Goal: Information Seeking & Learning: Learn about a topic

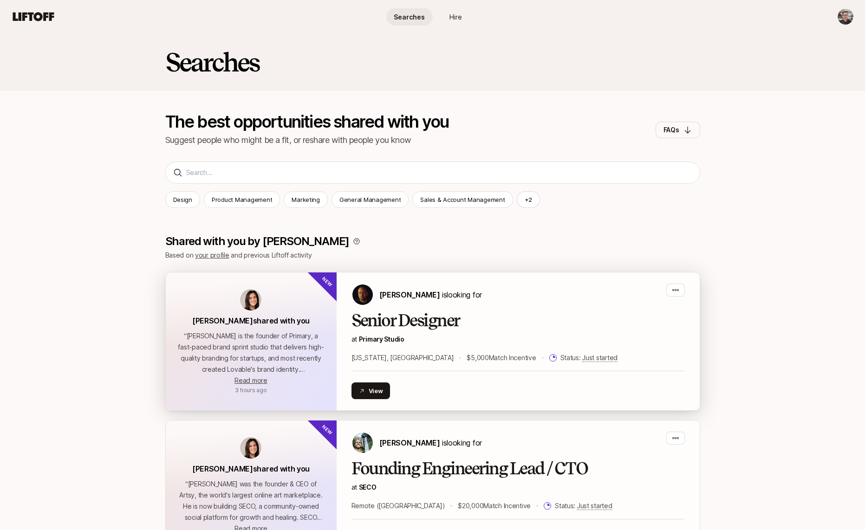
click at [255, 300] on img at bounding box center [250, 299] width 21 height 21
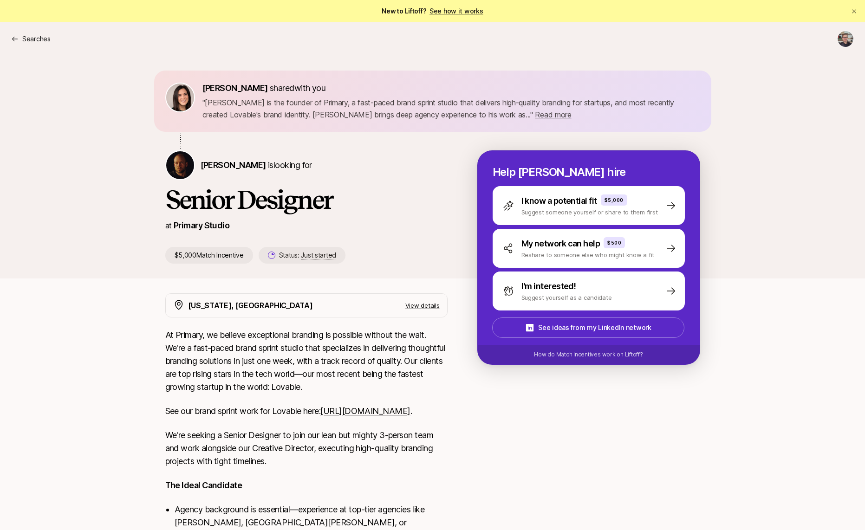
click at [535, 112] on span "Read more" at bounding box center [553, 114] width 36 height 9
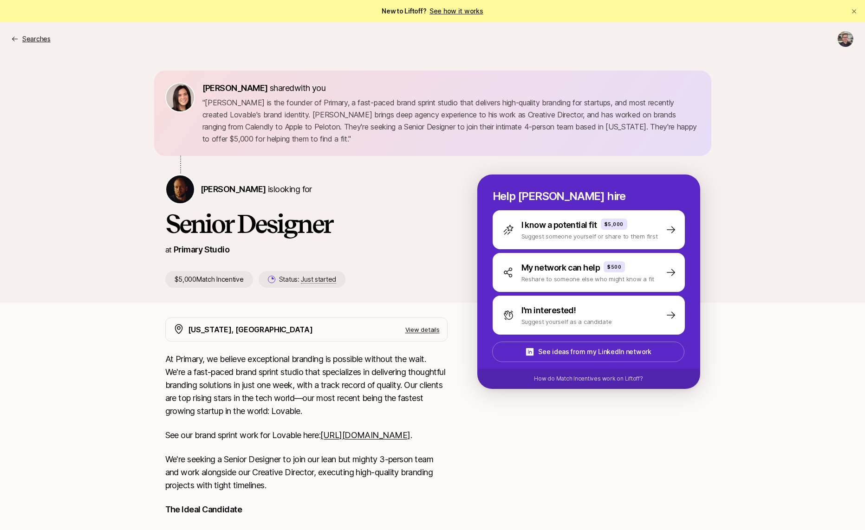
click at [15, 41] on icon at bounding box center [14, 38] width 7 height 7
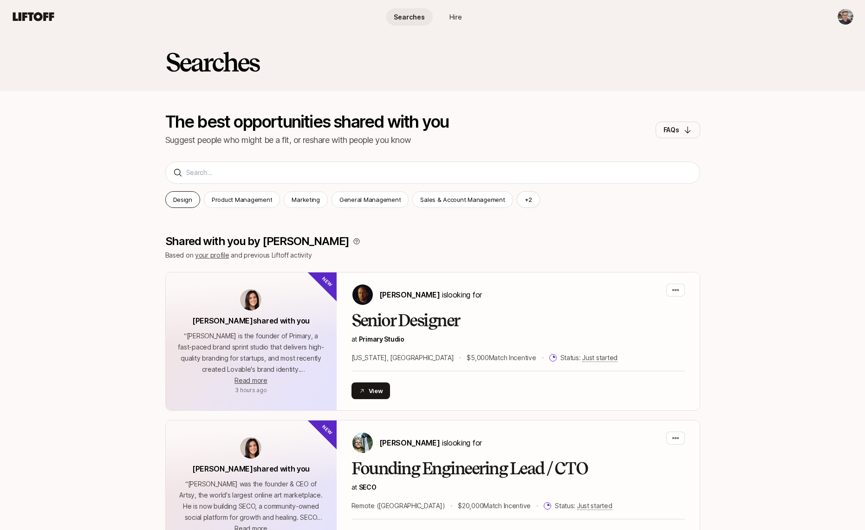
click at [181, 199] on p "Design" at bounding box center [182, 199] width 19 height 9
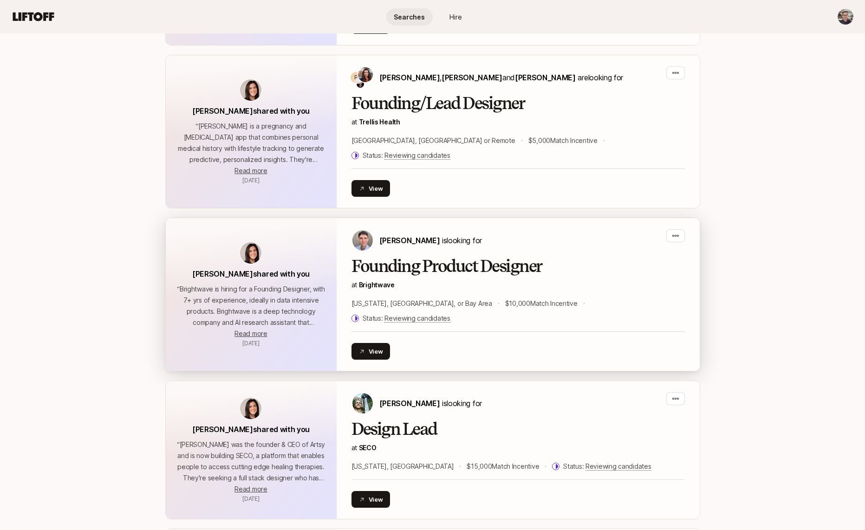
scroll to position [657, 0]
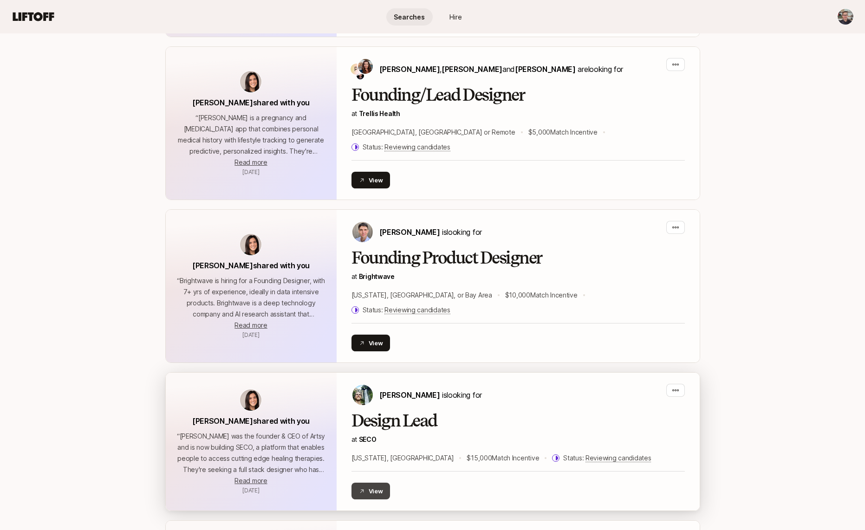
click at [371, 483] on button "View" at bounding box center [370, 491] width 39 height 17
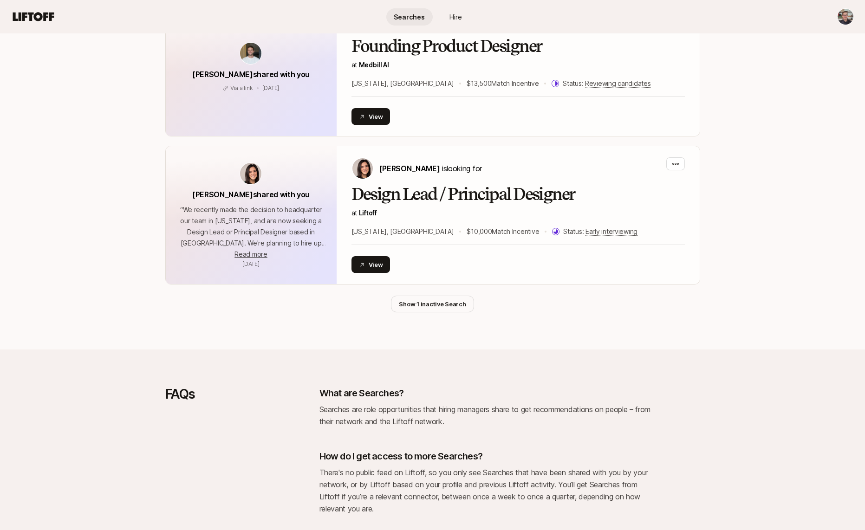
scroll to position [2011, 0]
